Goal: Task Accomplishment & Management: Manage account settings

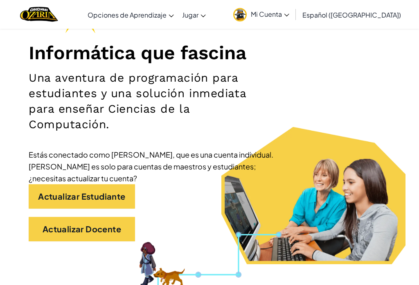
scroll to position [91, 0]
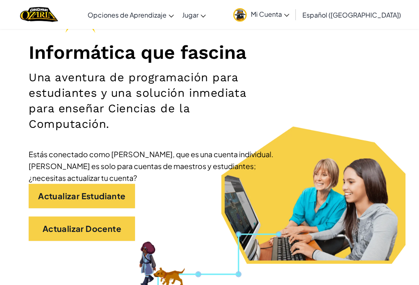
click at [113, 193] on link "Actualizar Estudiante" at bounding box center [82, 196] width 106 height 25
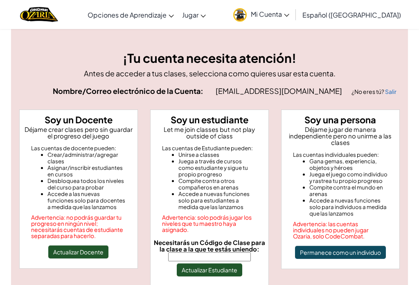
click at [206, 267] on button "Actualizar Estudiante" at bounding box center [209, 270] width 65 height 13
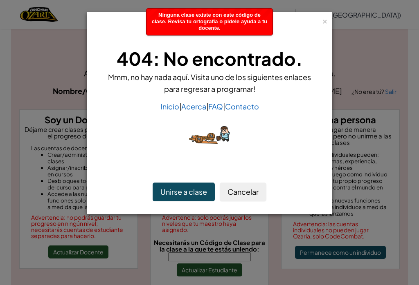
click at [197, 190] on button "Unirse a clase" at bounding box center [184, 192] width 62 height 19
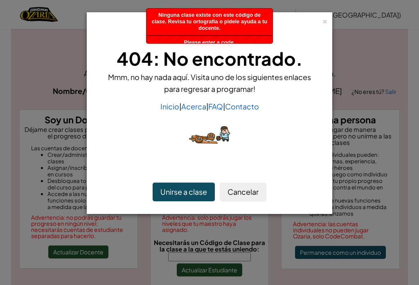
click at [203, 193] on button "Unirse a clase" at bounding box center [184, 192] width 62 height 19
click at [205, 192] on button "Unirse a clase" at bounding box center [184, 192] width 62 height 19
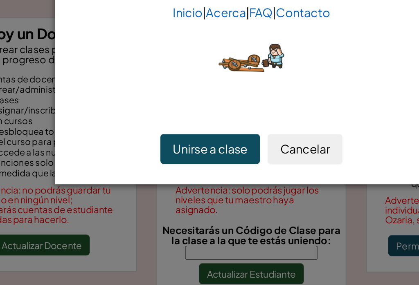
click at [220, 183] on button "Cancelar" at bounding box center [243, 192] width 47 height 19
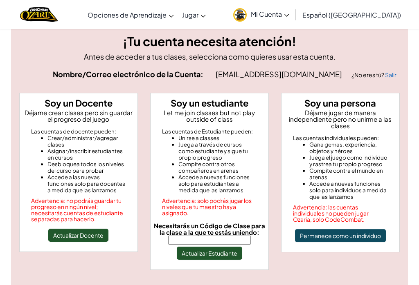
click at [229, 243] on input "Necesitarás un Código de Clase para la clase a la que te estás uniendo:" at bounding box center [209, 240] width 83 height 9
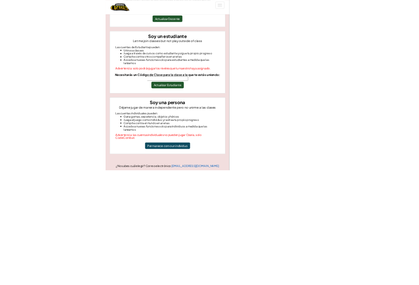
scroll to position [45, 0]
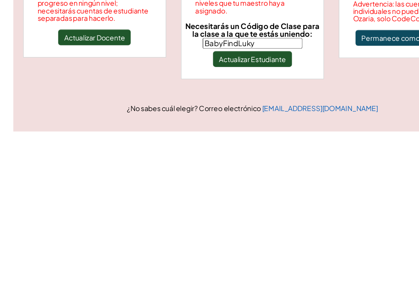
click at [231, 219] on button "Actualizar Estudiante" at bounding box center [209, 225] width 65 height 13
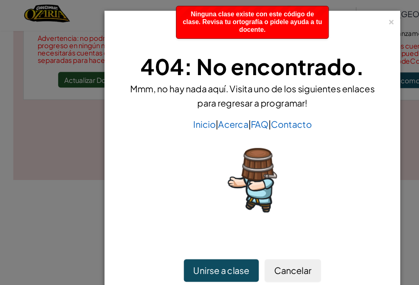
scroll to position [182, 0]
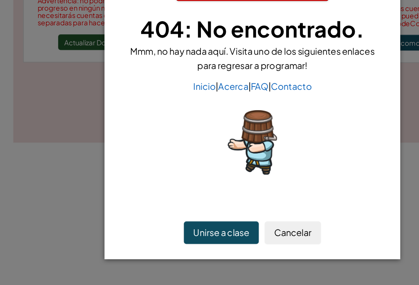
click at [240, 219] on button "Cancelar" at bounding box center [243, 228] width 47 height 19
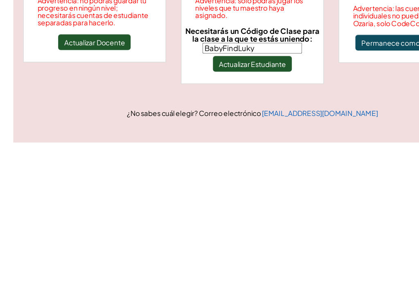
click at [231, 70] on input "BabyFindLuky" at bounding box center [209, 74] width 83 height 9
click at [189, 81] on button "Actualizar Estudiante" at bounding box center [209, 87] width 65 height 13
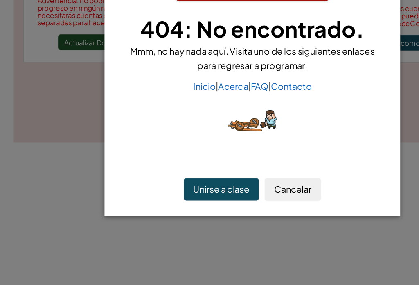
click at [166, 183] on button "Unirse a clase" at bounding box center [184, 192] width 62 height 19
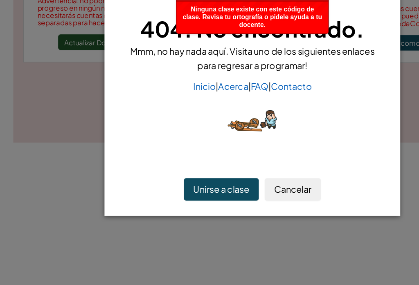
click at [253, 183] on button "Cancelar" at bounding box center [243, 192] width 47 height 19
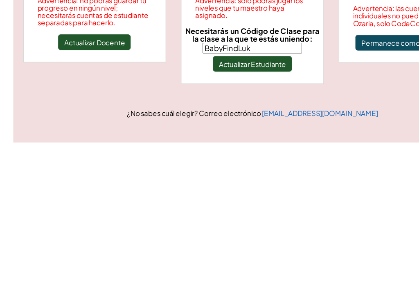
click at [240, 70] on input "BabyFindLuk" at bounding box center [209, 74] width 83 height 9
type input "BabyFindLuck"
click at [225, 81] on button "Actualizar Estudiante" at bounding box center [209, 87] width 65 height 13
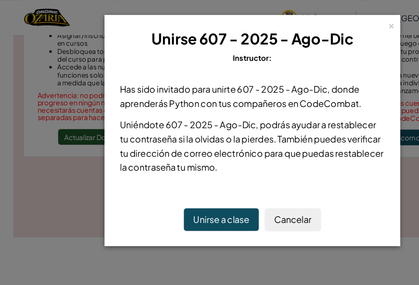
scroll to position [135, 0]
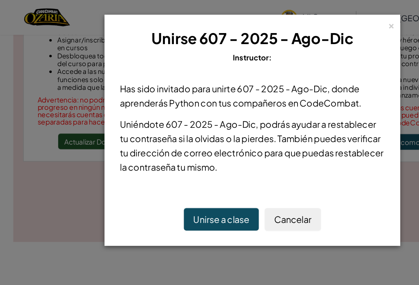
click at [195, 180] on button "Unirse a clase" at bounding box center [184, 182] width 62 height 19
click at [197, 180] on button "Unirse a clase" at bounding box center [184, 182] width 62 height 19
click at [196, 179] on button "Unirse a clase" at bounding box center [184, 182] width 62 height 19
